Goal: Task Accomplishment & Management: Manage account settings

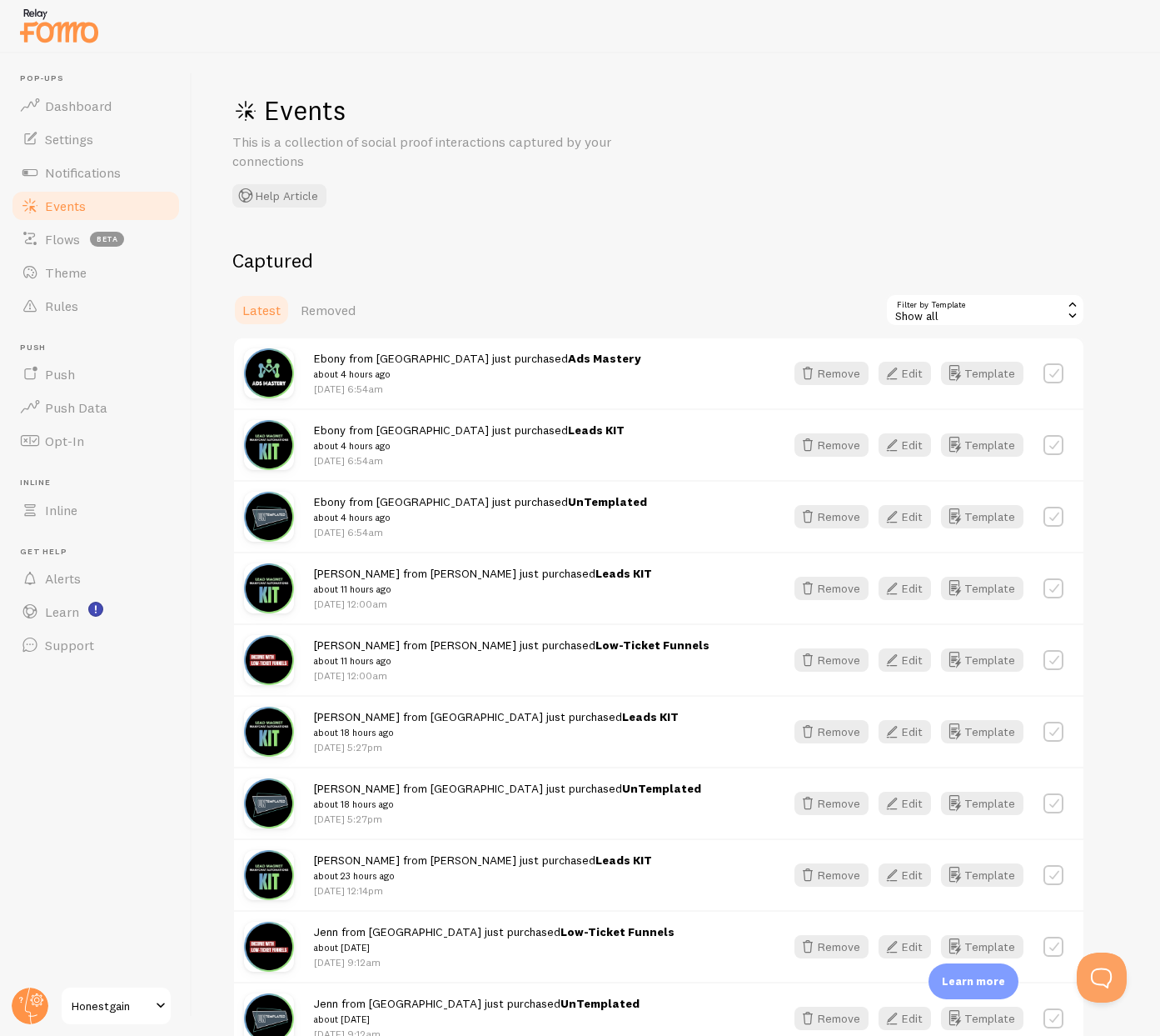
click at [538, 216] on div "Events This is a collection of social proof interactions captured by your conne…" at bounding box center [676, 545] width 968 height 983
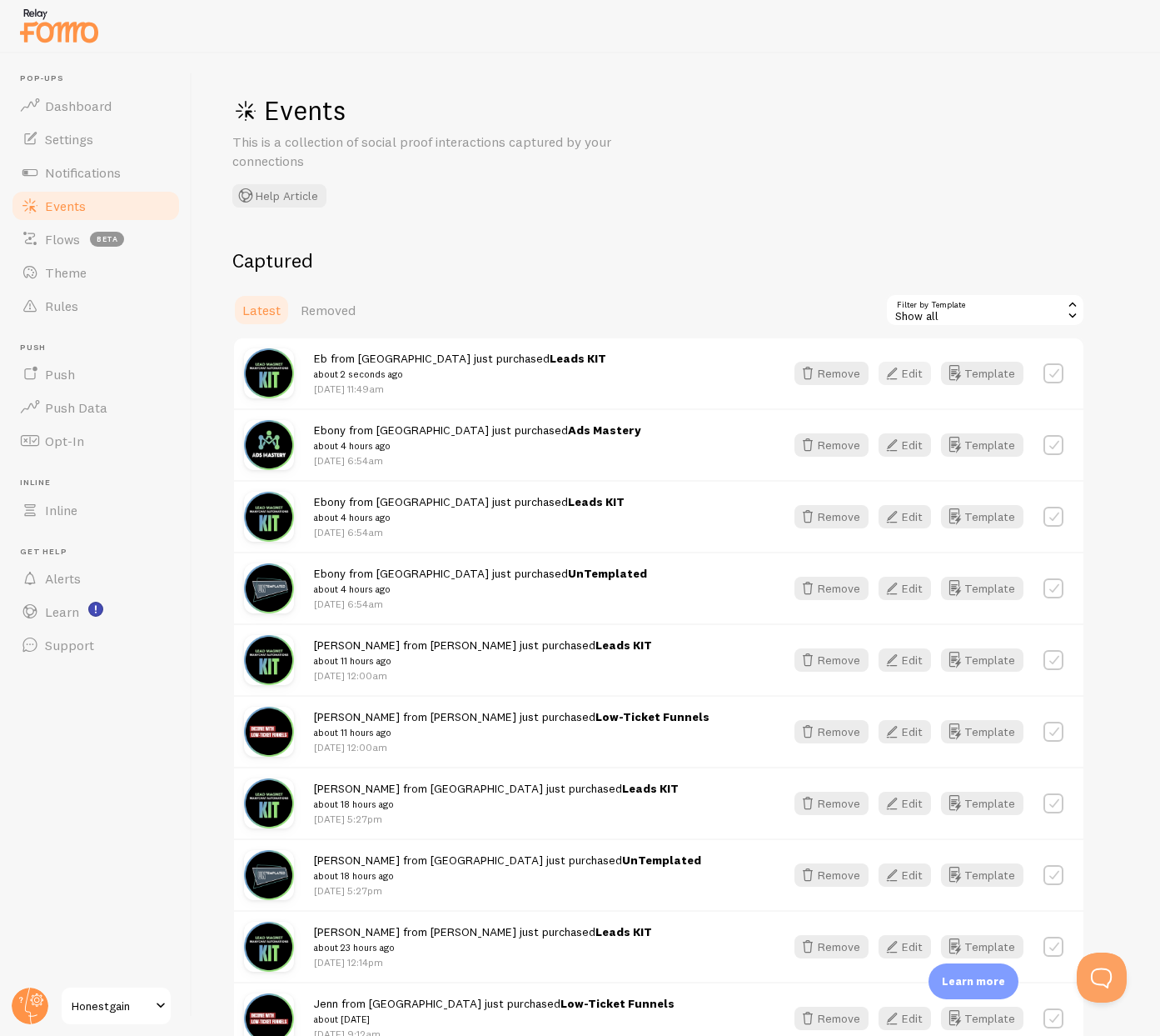
click at [906, 369] on button "Edit" at bounding box center [905, 374] width 52 height 24
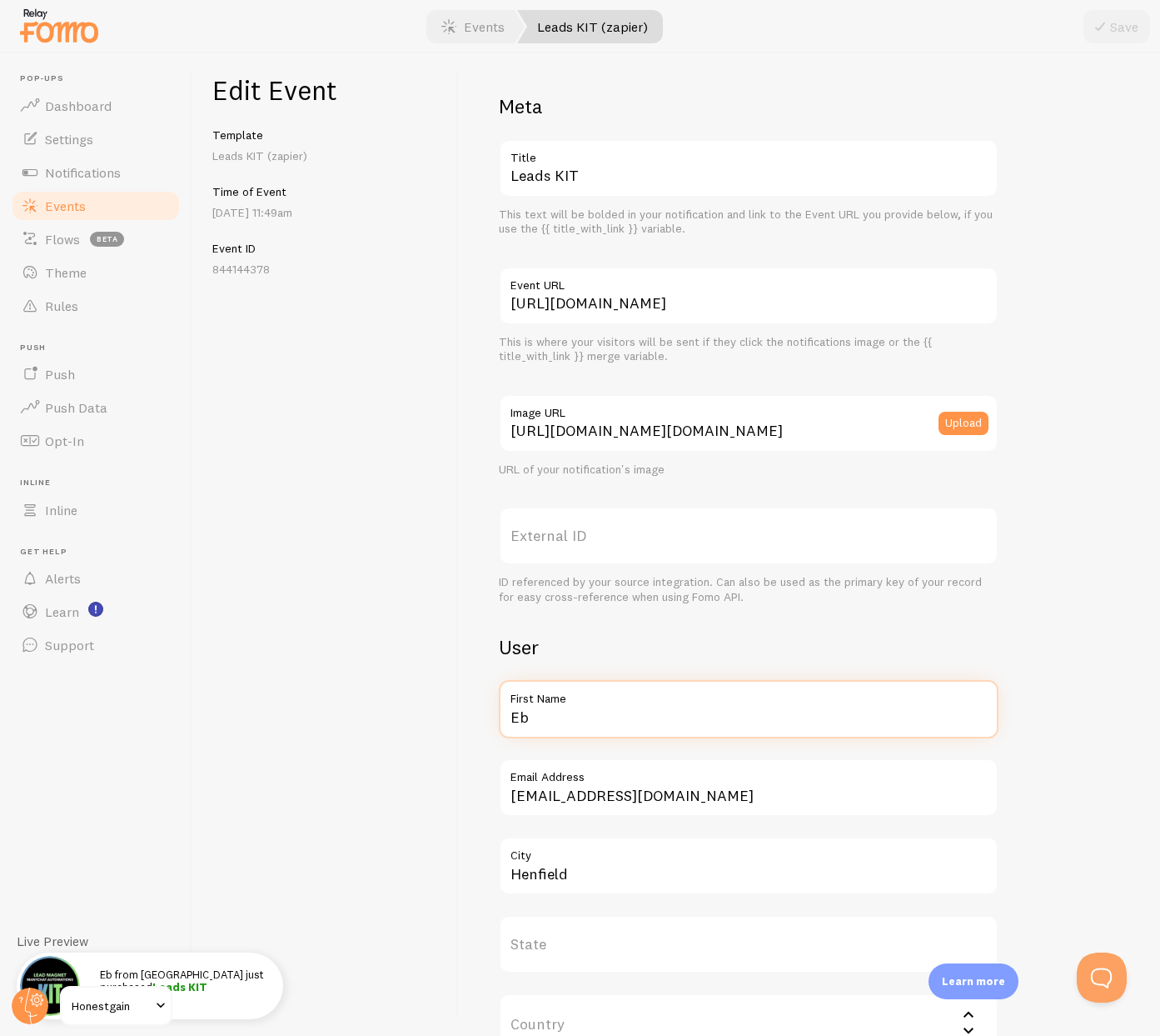
click at [558, 722] on input "Eb" at bounding box center [748, 709] width 500 height 58
type input "John"
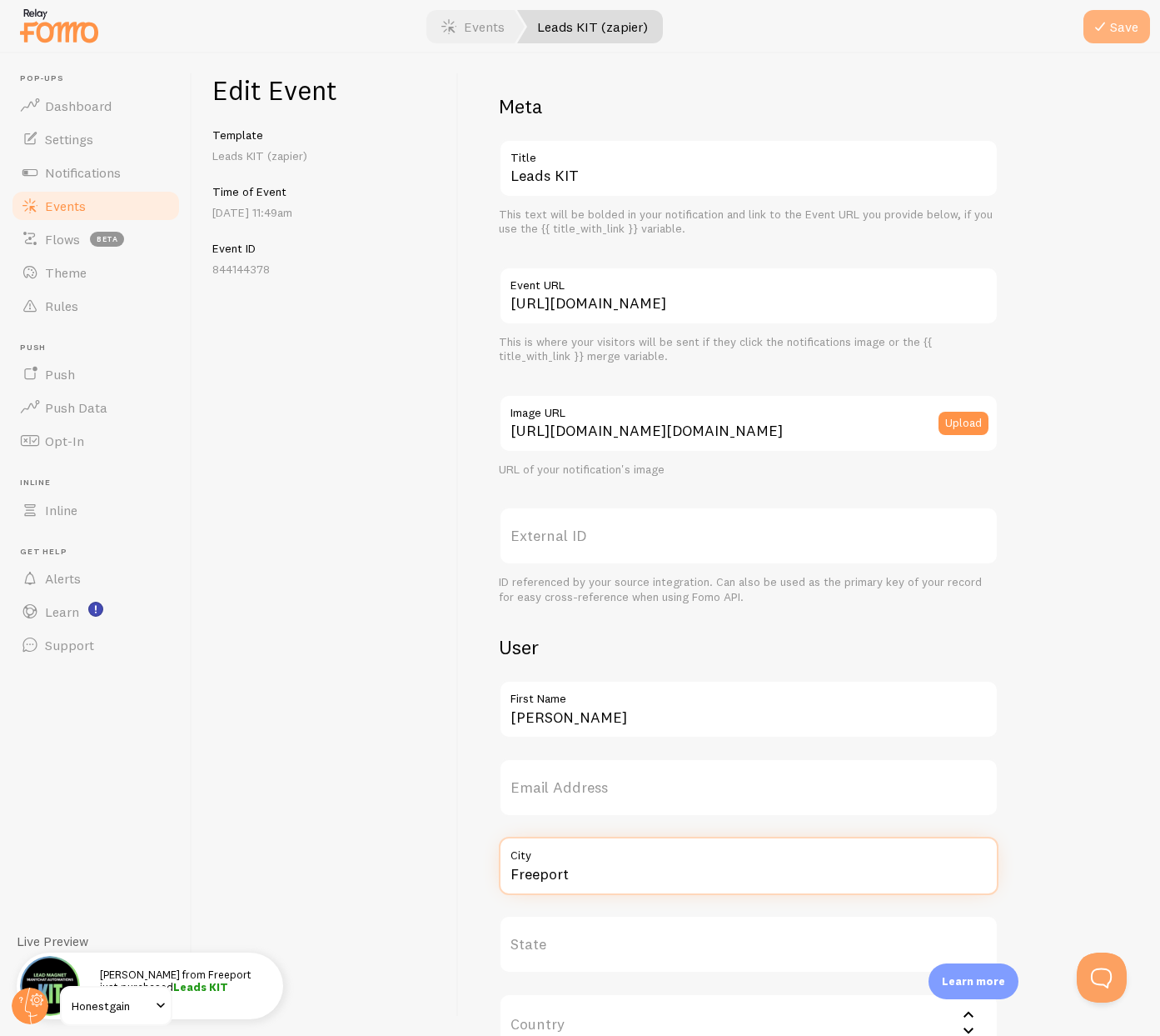
type input "Freeport"
click at [1122, 24] on button "Save" at bounding box center [1117, 26] width 67 height 33
